Goal: Transaction & Acquisition: Download file/media

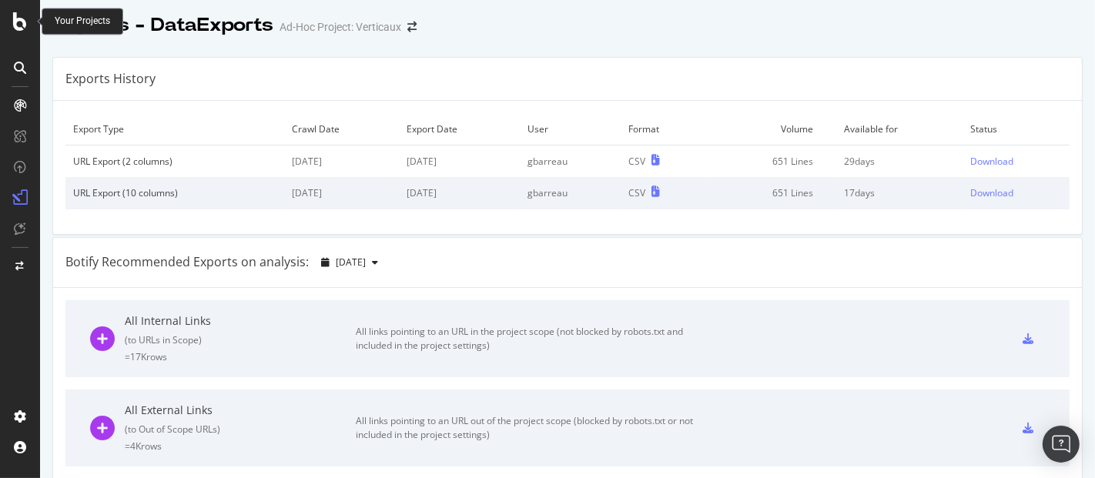
click at [11, 27] on div at bounding box center [20, 21] width 37 height 18
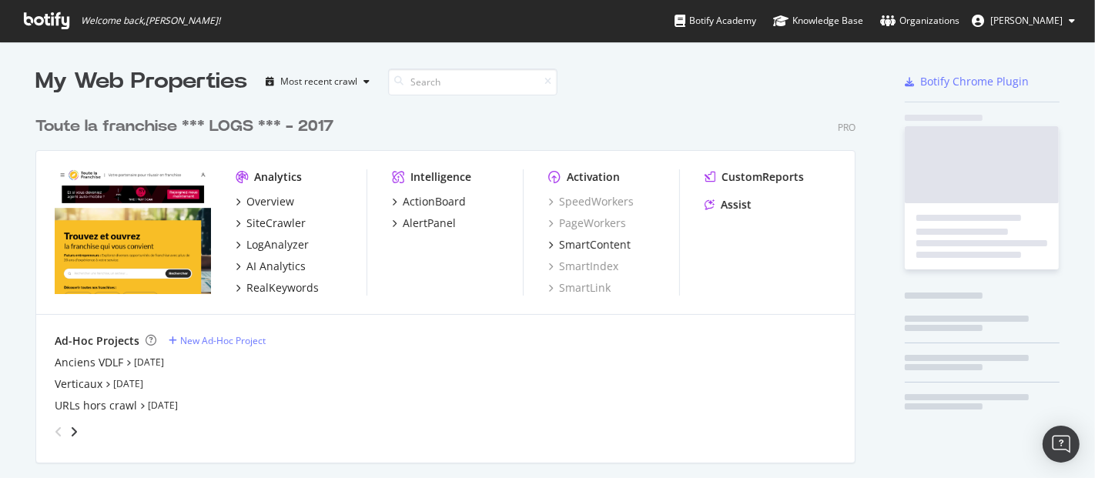
scroll to position [465, 1069]
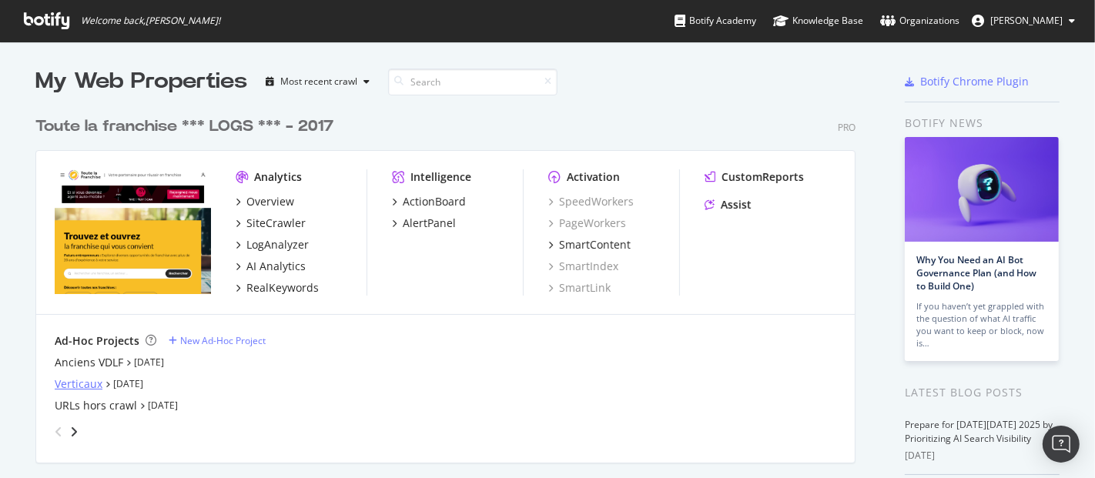
click at [86, 378] on div "Verticaux" at bounding box center [79, 383] width 48 height 15
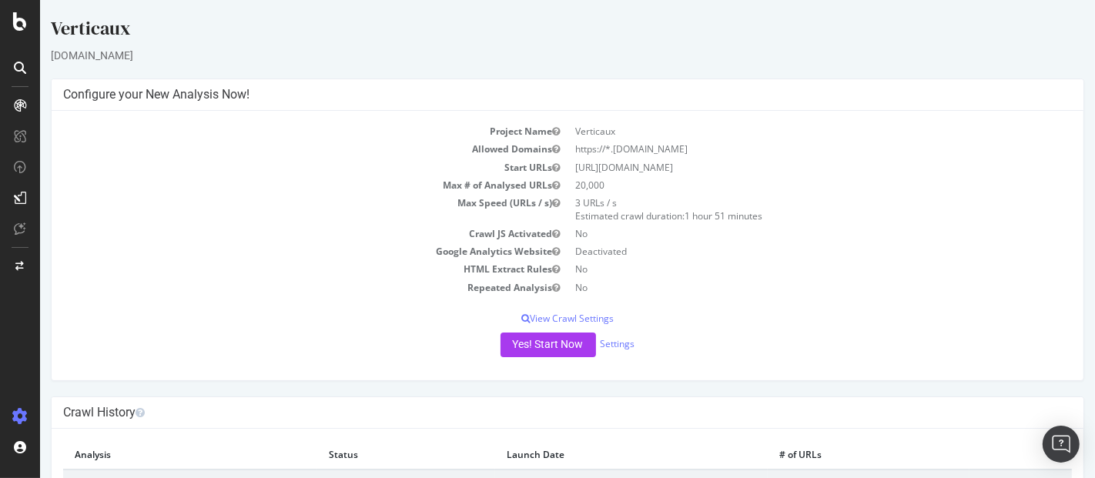
scroll to position [62, 0]
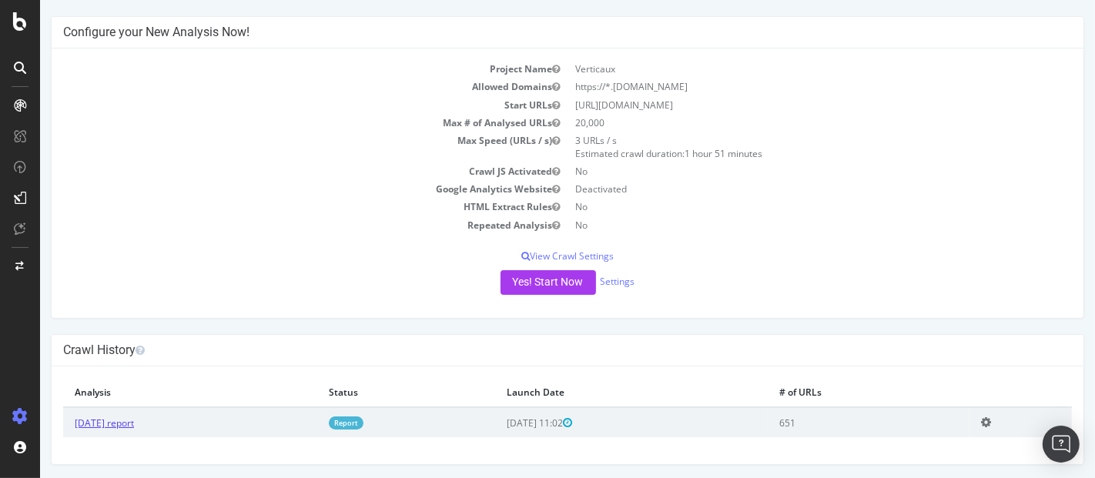
click at [101, 426] on link "[DATE] report" at bounding box center [103, 422] width 59 height 13
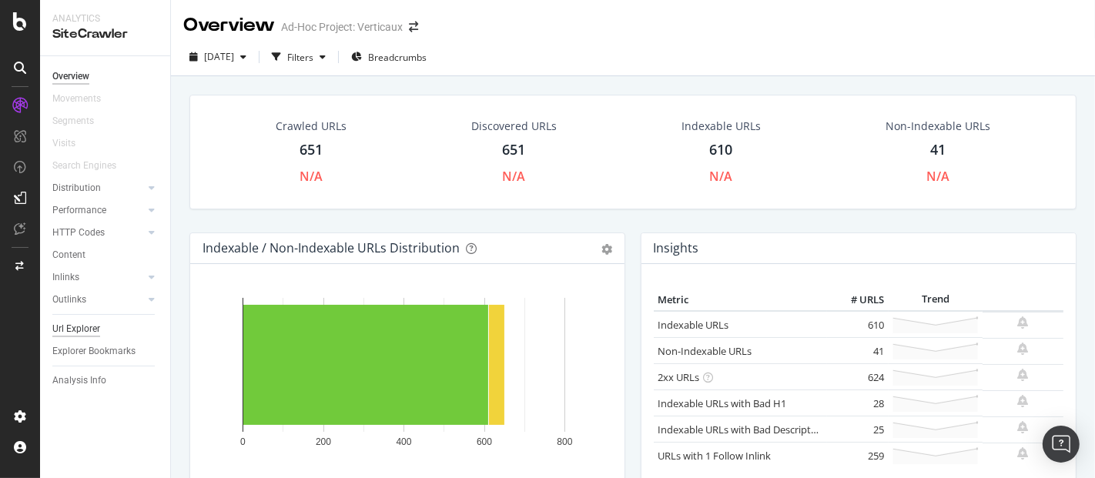
click at [82, 322] on div "Url Explorer" at bounding box center [76, 329] width 48 height 16
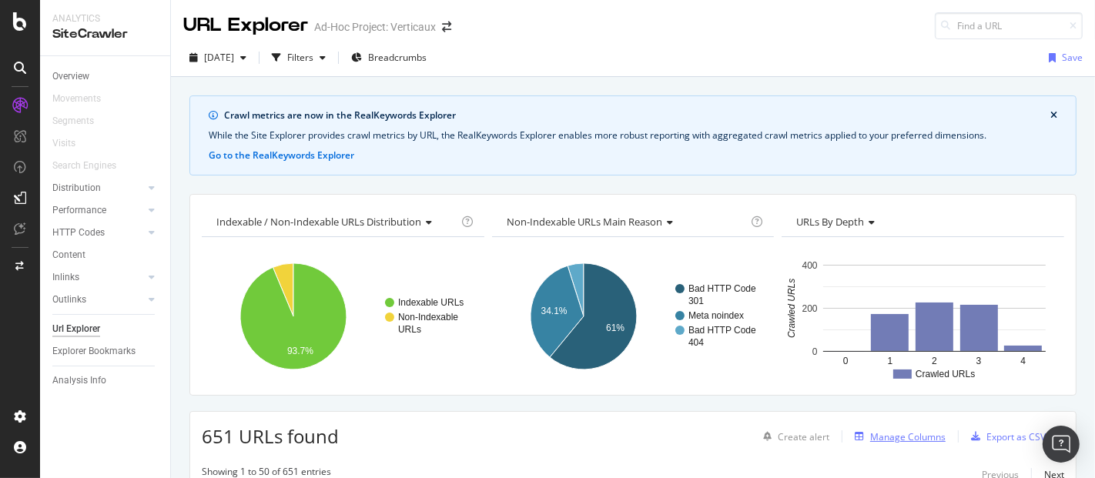
click at [912, 433] on div "Manage Columns" at bounding box center [907, 436] width 75 height 13
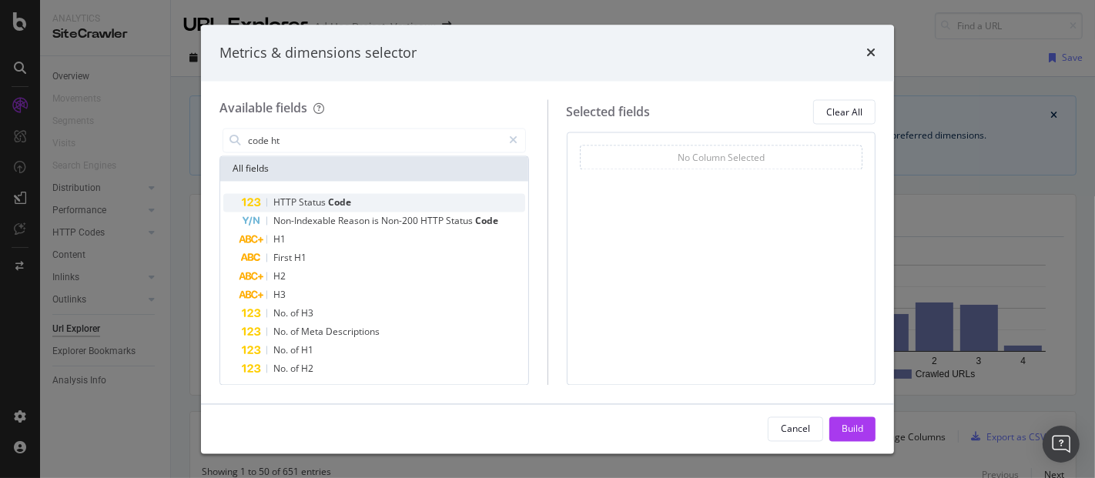
click at [377, 197] on div "HTTP Status Code" at bounding box center [383, 203] width 283 height 18
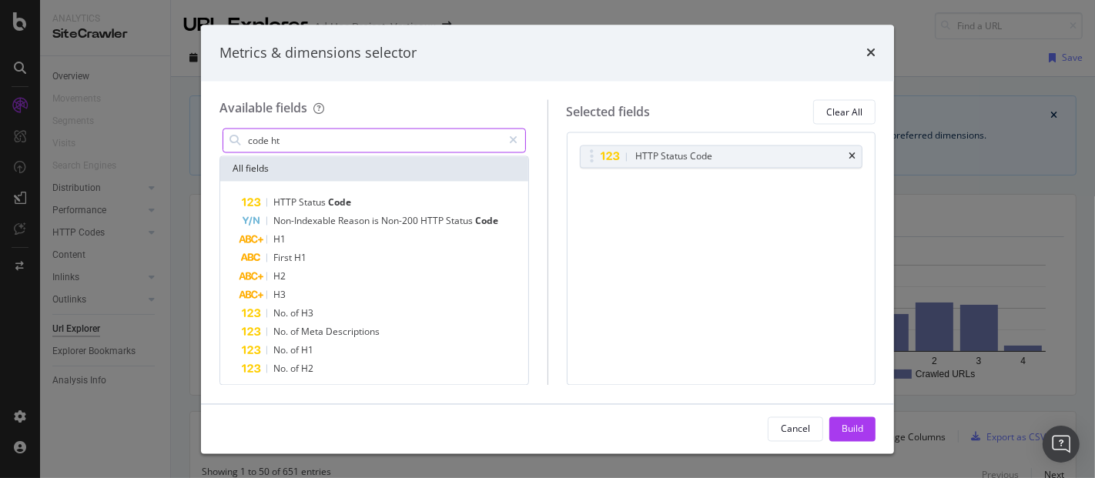
click at [326, 136] on input "code ht" at bounding box center [374, 140] width 256 height 23
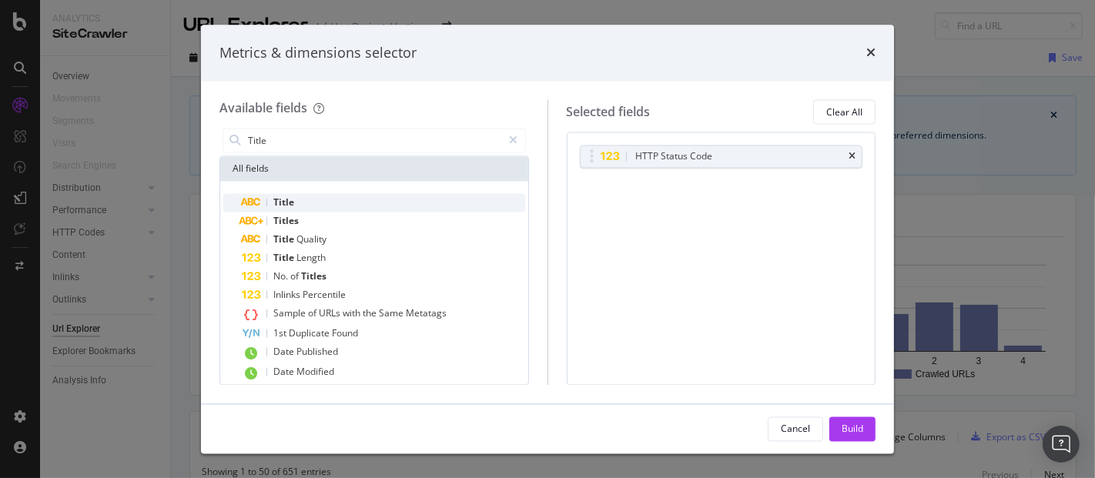
click at [292, 199] on span "Title" at bounding box center [283, 202] width 21 height 13
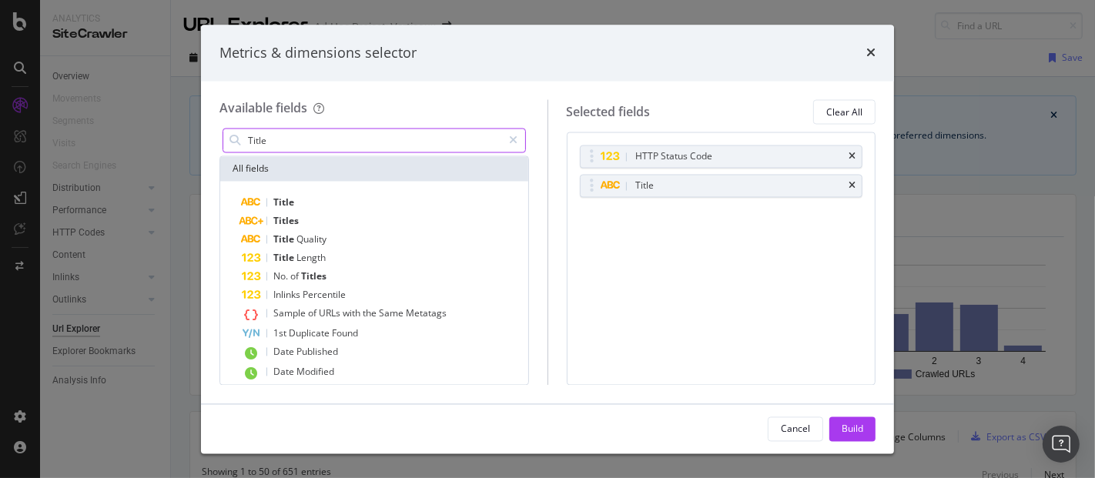
click at [298, 129] on div "Title" at bounding box center [373, 141] width 303 height 25
click at [294, 139] on input "Title" at bounding box center [374, 140] width 256 height 23
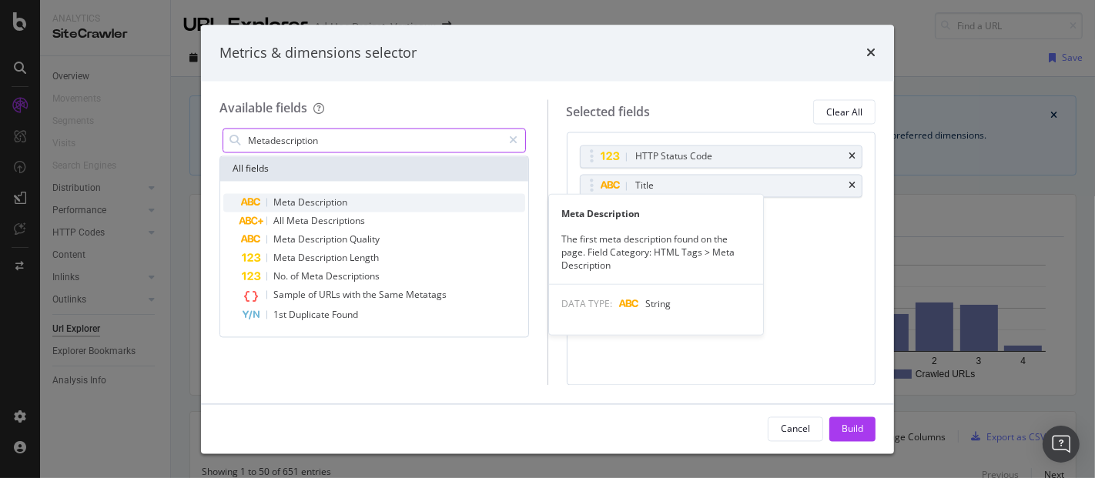
type input "Metadescription"
click at [312, 196] on span "Description" at bounding box center [322, 202] width 49 height 13
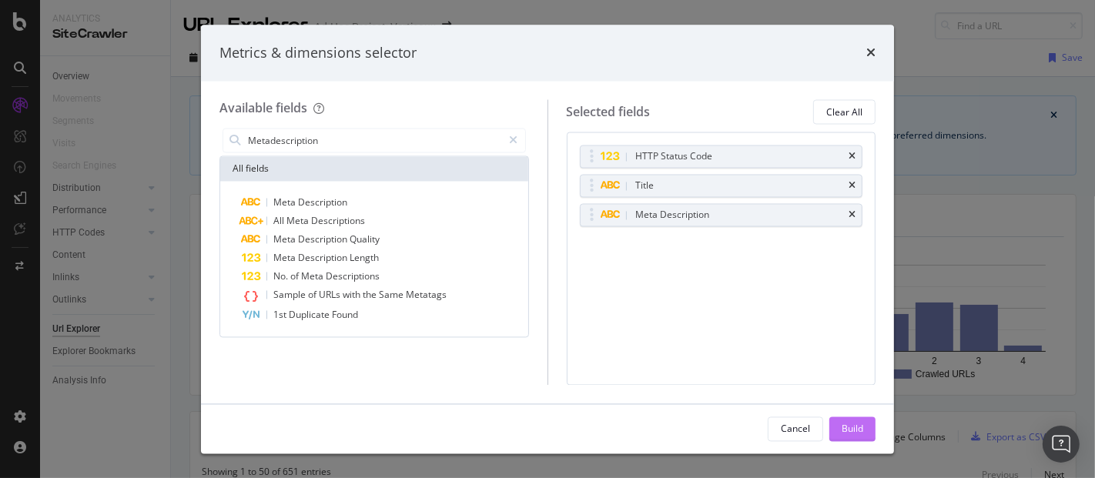
click at [857, 419] on div "Build" at bounding box center [852, 428] width 22 height 23
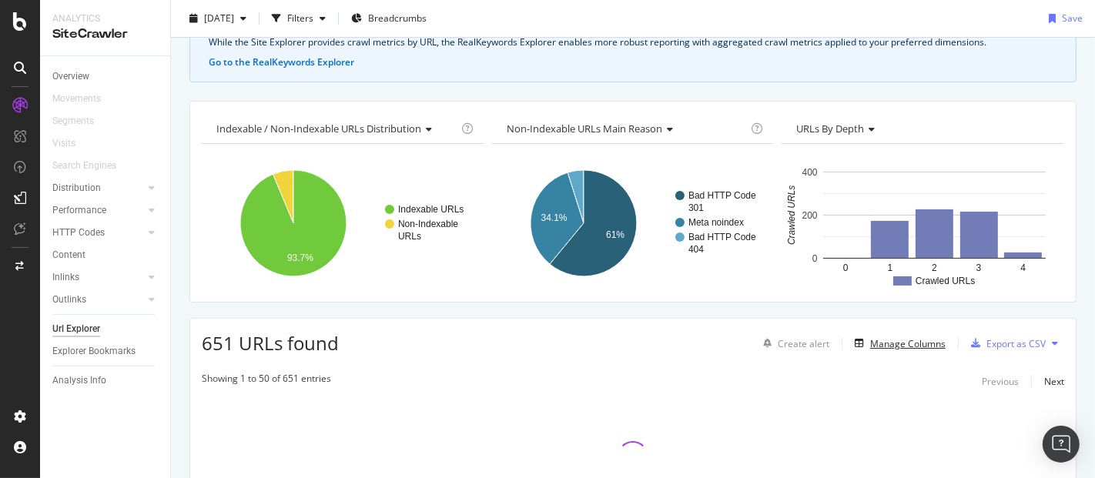
scroll to position [94, 0]
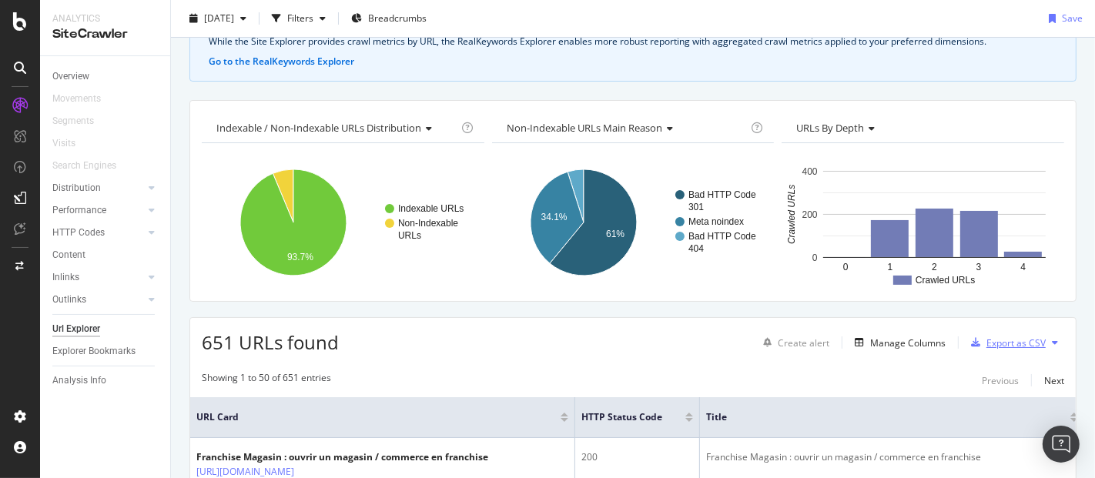
click at [1001, 336] on div "Export as CSV" at bounding box center [1015, 342] width 59 height 13
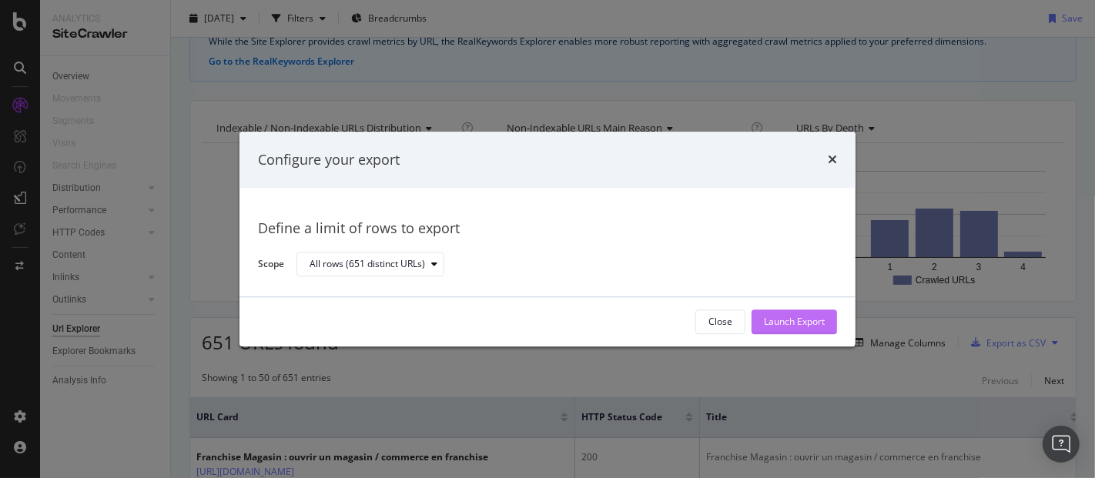
click at [769, 319] on div "Launch Export" at bounding box center [794, 322] width 61 height 13
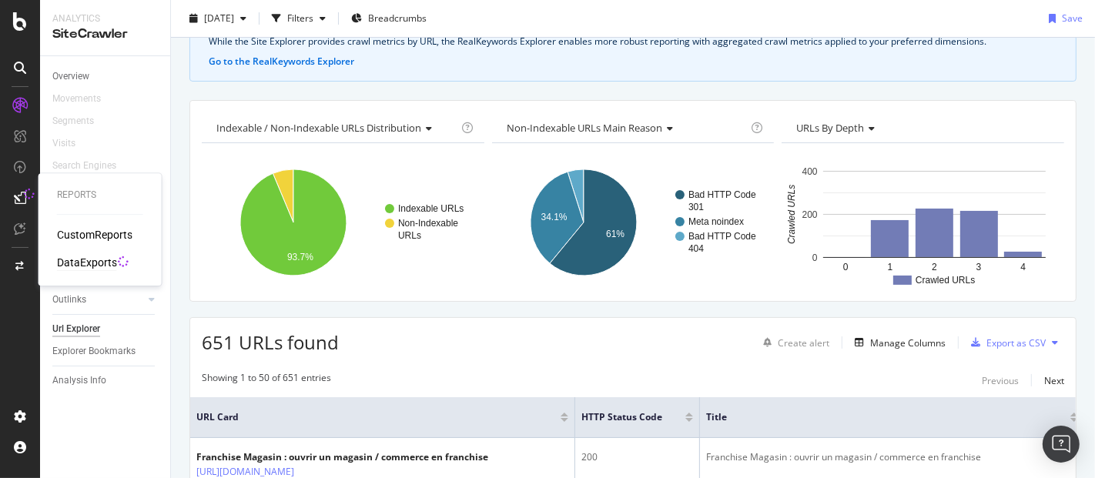
click at [95, 265] on div "DataExports" at bounding box center [87, 262] width 60 height 15
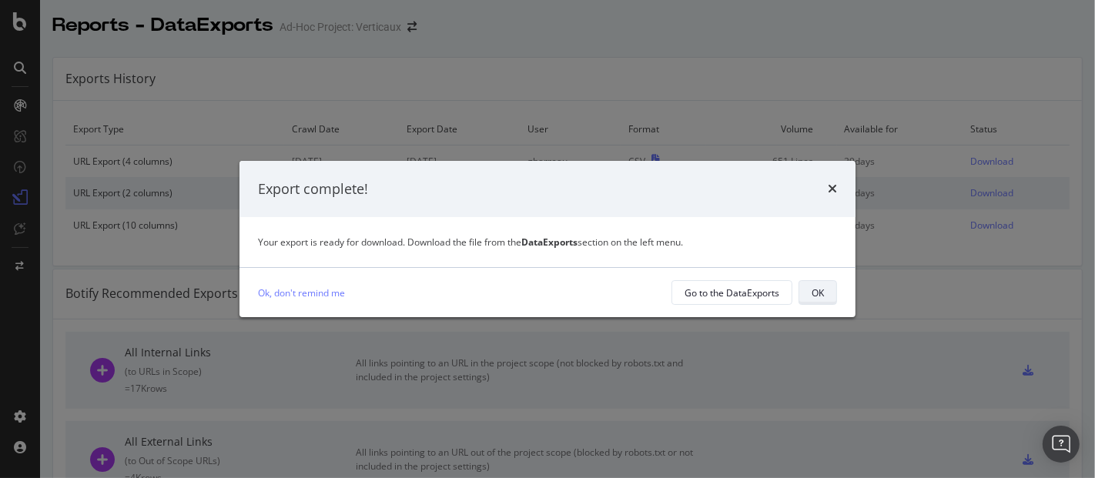
click at [807, 294] on button "OK" at bounding box center [817, 292] width 38 height 25
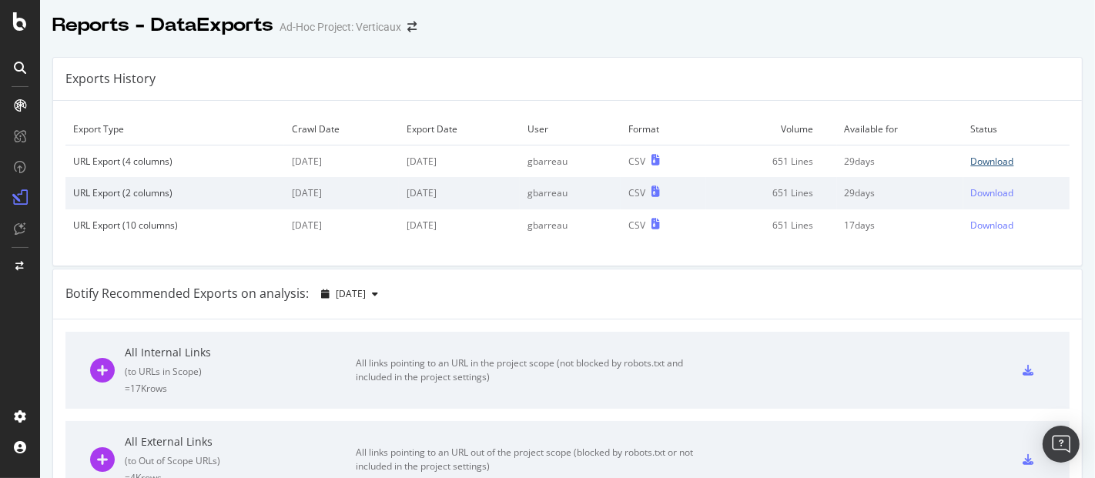
click at [972, 156] on div "Download" at bounding box center [992, 161] width 43 height 13
